Goal: Transaction & Acquisition: Purchase product/service

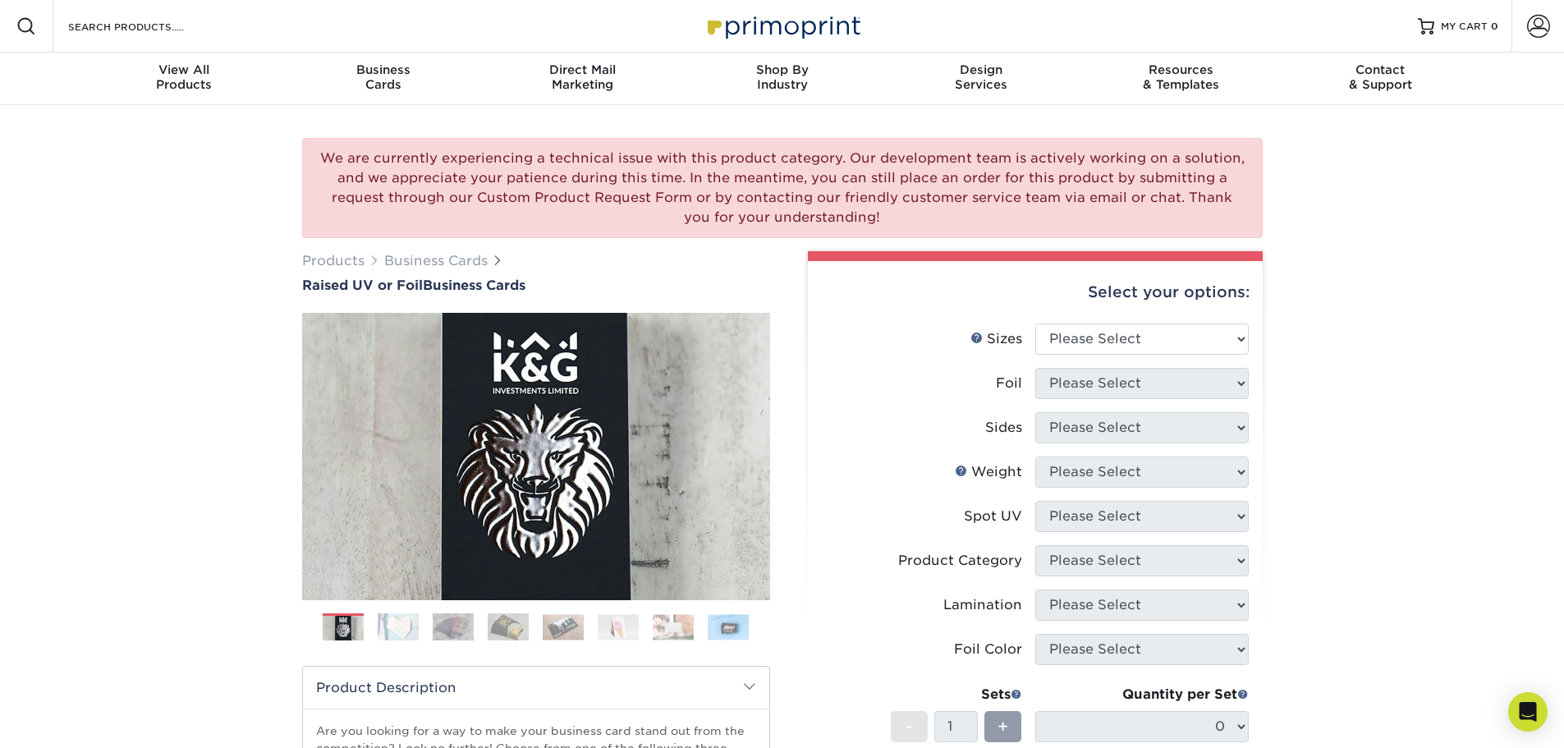
drag, startPoint x: 1505, startPoint y: 232, endPoint x: 1513, endPoint y: 165, distance: 67.8
click at [1505, 232] on div "We are currently experiencing a technical issue with this product category. Our…" at bounding box center [782, 600] width 1564 height 990
click at [1529, 29] on span at bounding box center [1538, 26] width 23 height 23
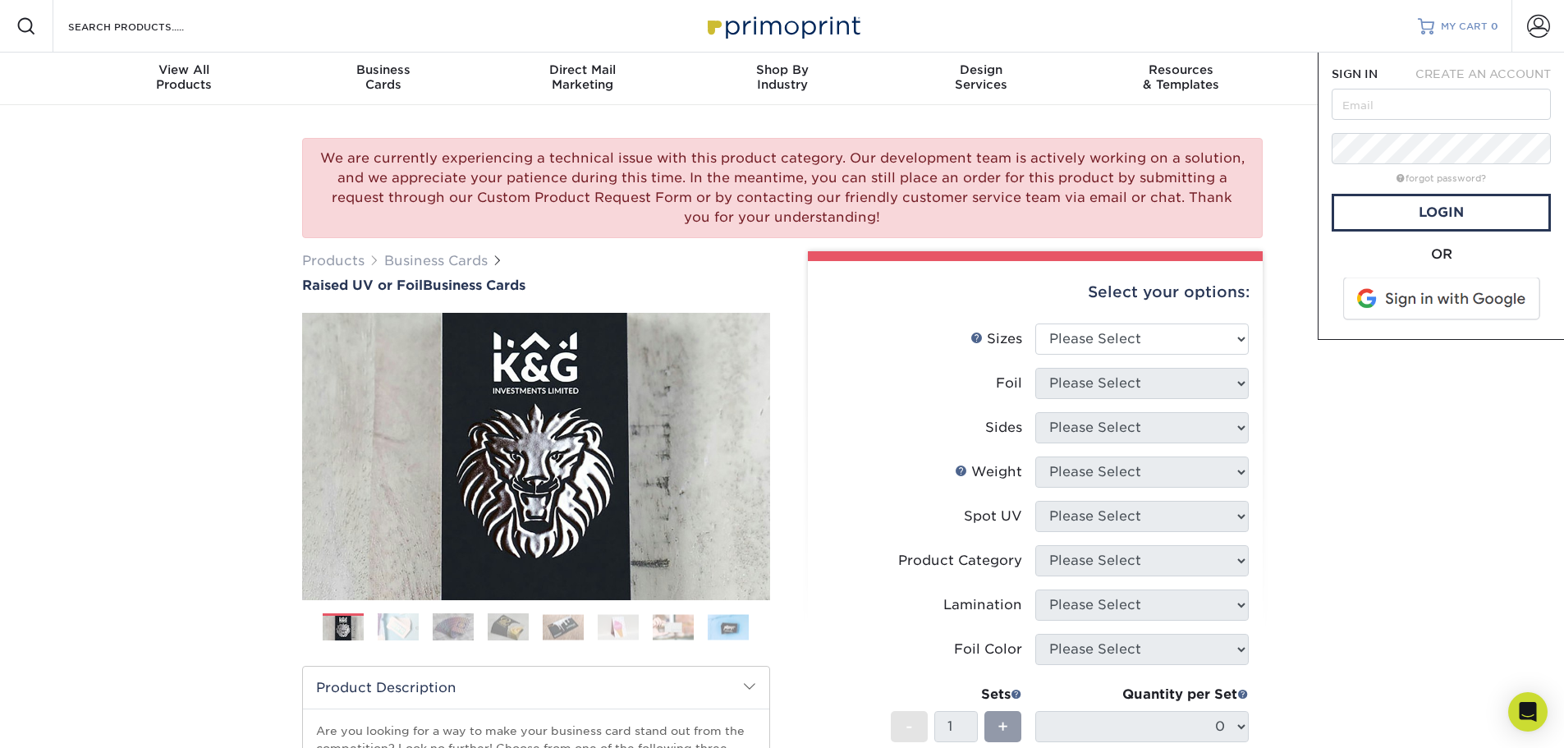
click at [1465, 17] on link "MY CART 0" at bounding box center [1458, 26] width 80 height 53
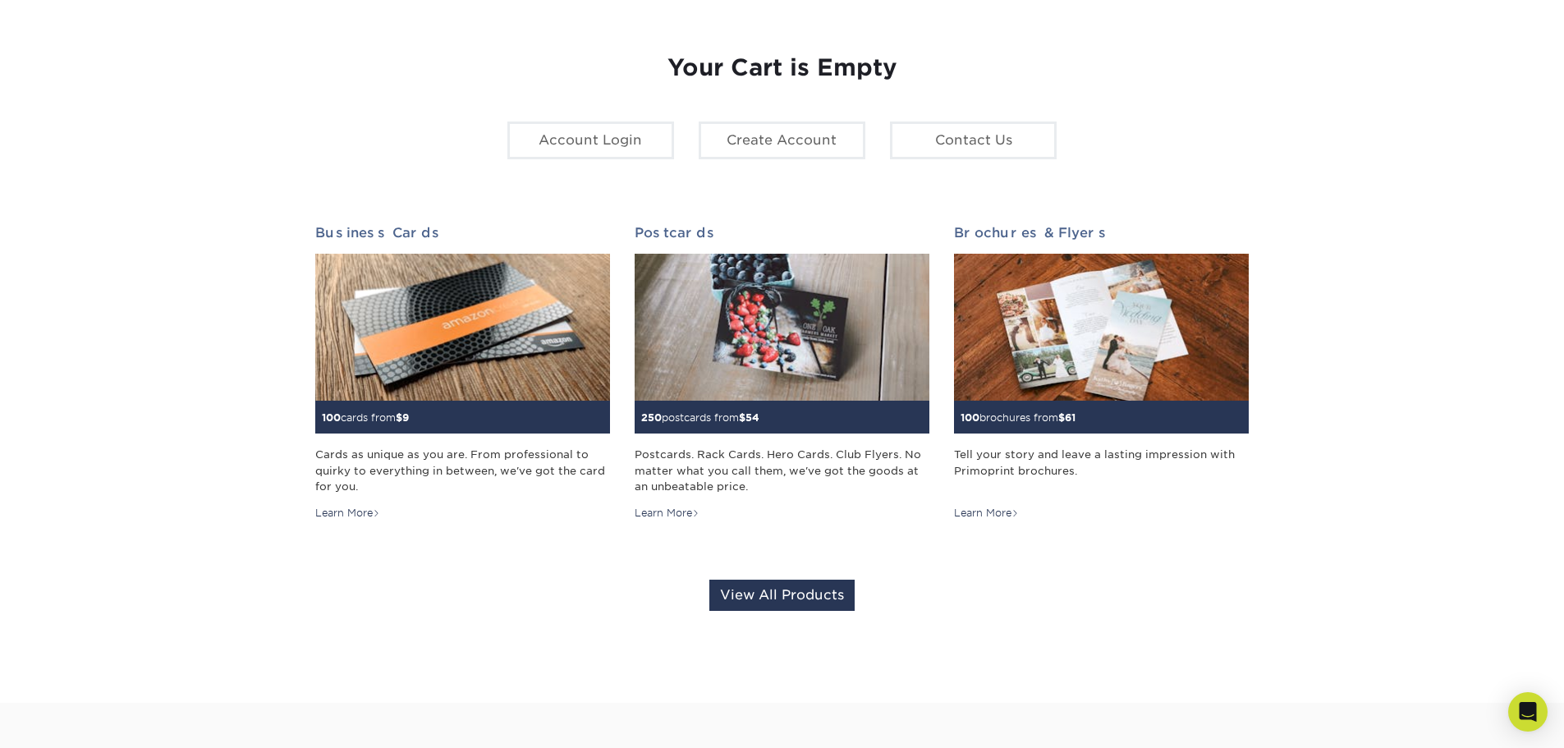
scroll to position [164, 0]
